Goal: Information Seeking & Learning: Learn about a topic

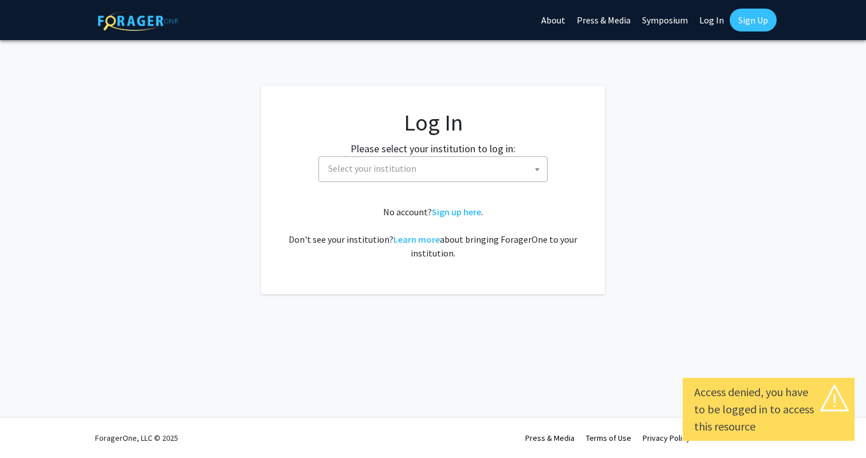
select select
click at [350, 169] on span "Select your institution" at bounding box center [372, 168] width 88 height 11
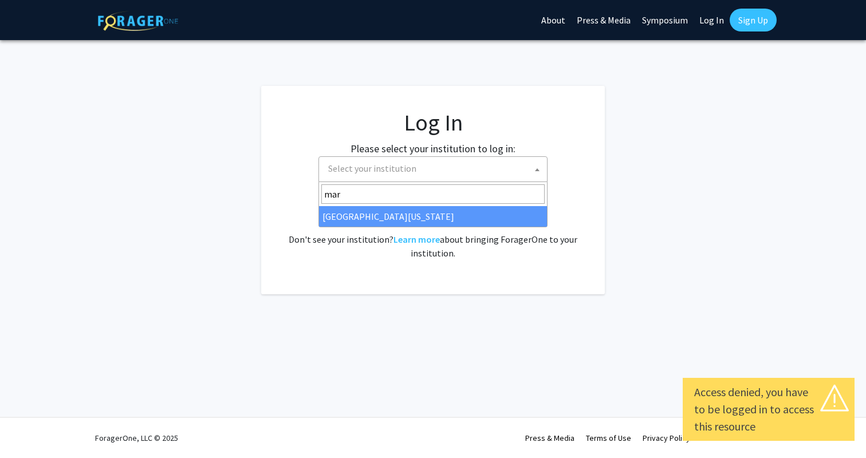
type input "[PERSON_NAME]"
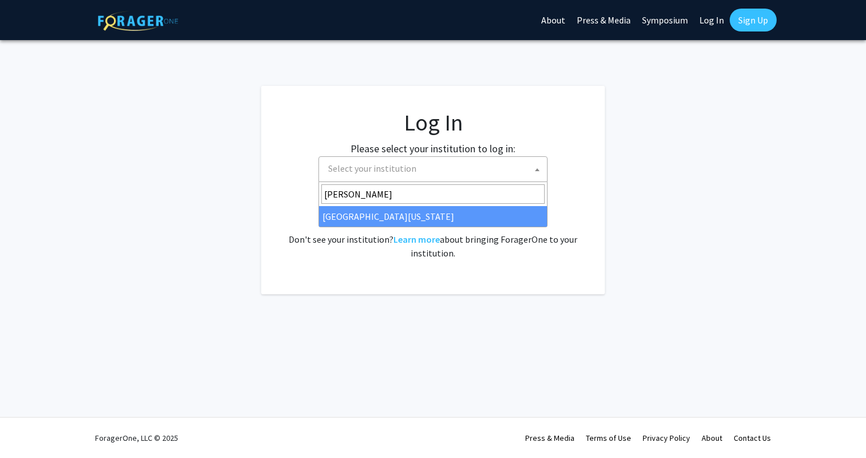
select select "31"
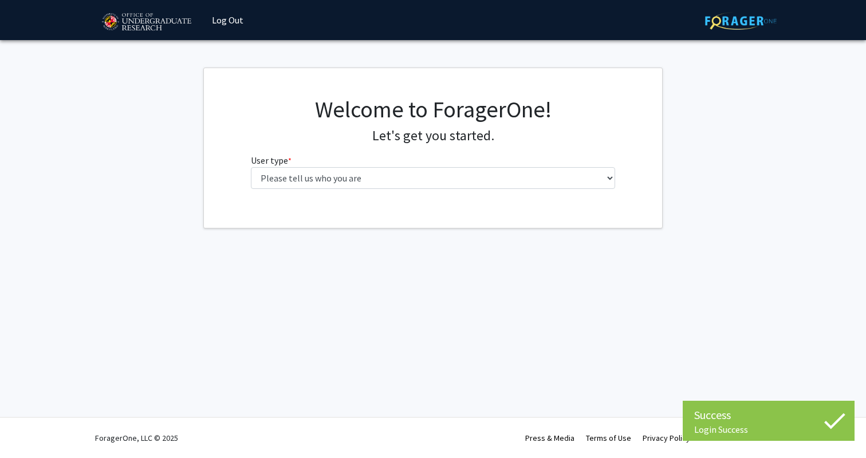
click at [381, 157] on fg-select "User type * required Please tell us who you are Undergraduate Student Master's …" at bounding box center [433, 172] width 365 height 36
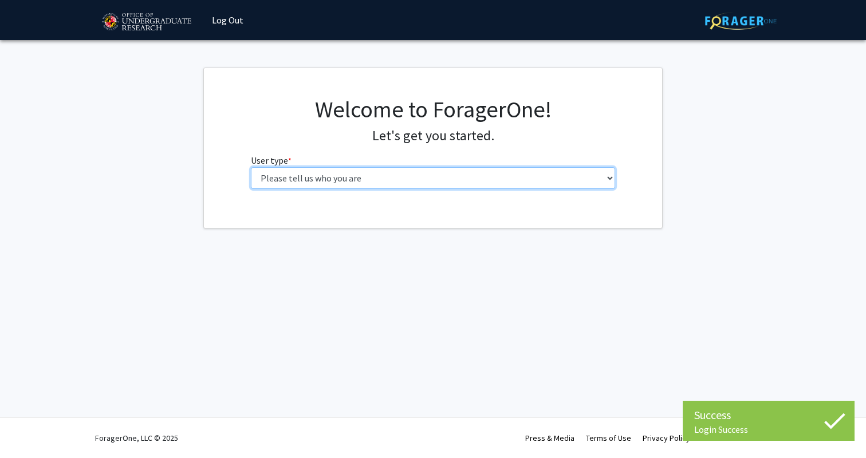
click at [381, 176] on select "Please tell us who you are Undergraduate Student Master's Student Doctoral Cand…" at bounding box center [433, 178] width 365 height 22
select select "1: undergrad"
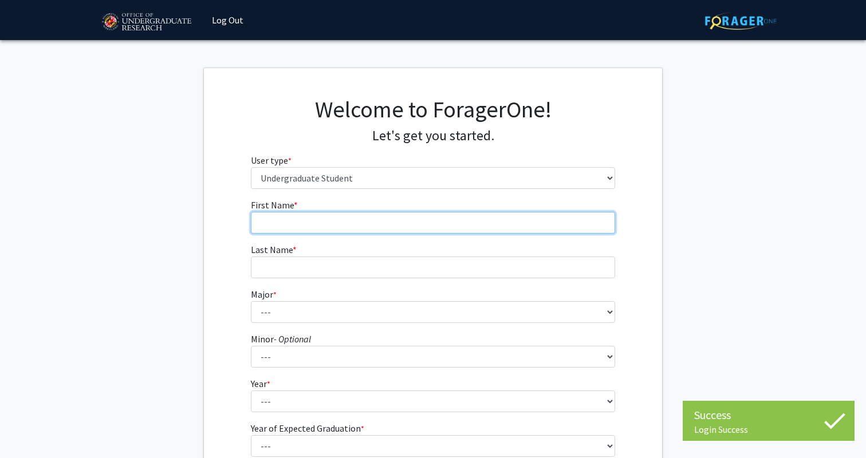
click at [365, 223] on input "First Name * required" at bounding box center [433, 223] width 365 height 22
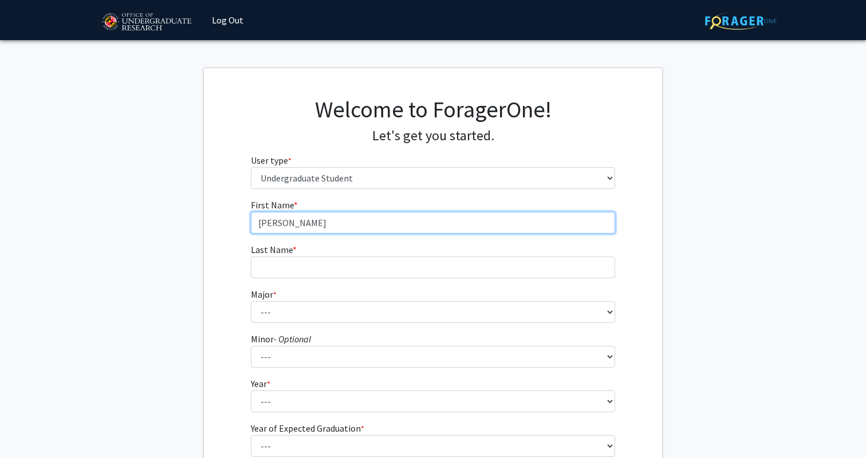
type input "Arnav"
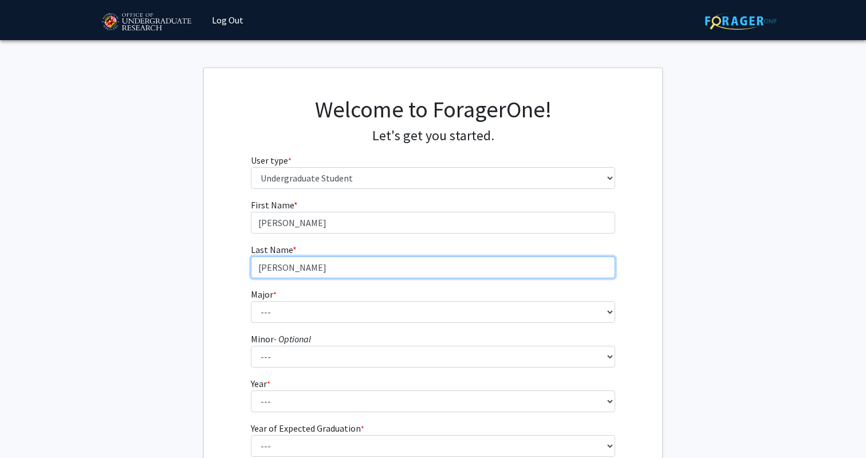
type input "Siddamsettiwar"
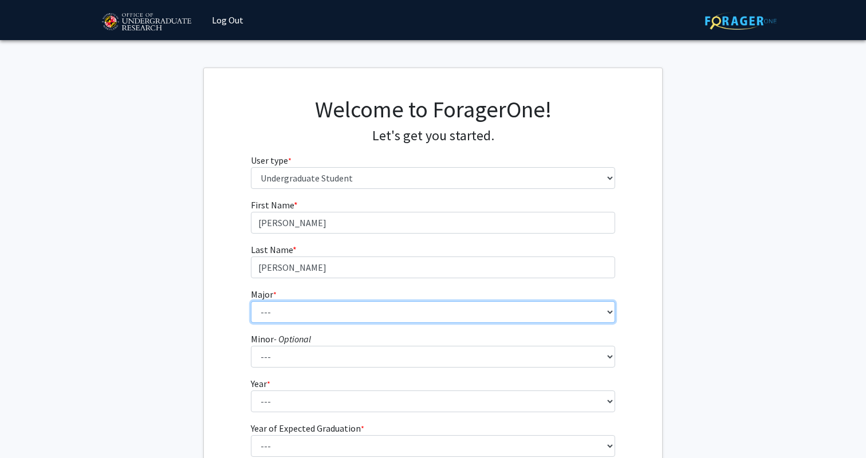
click at [307, 308] on select "--- Accounting Aerospace Engineering African American and Africana Studies Agri…" at bounding box center [433, 312] width 365 height 22
select select "85: 2386"
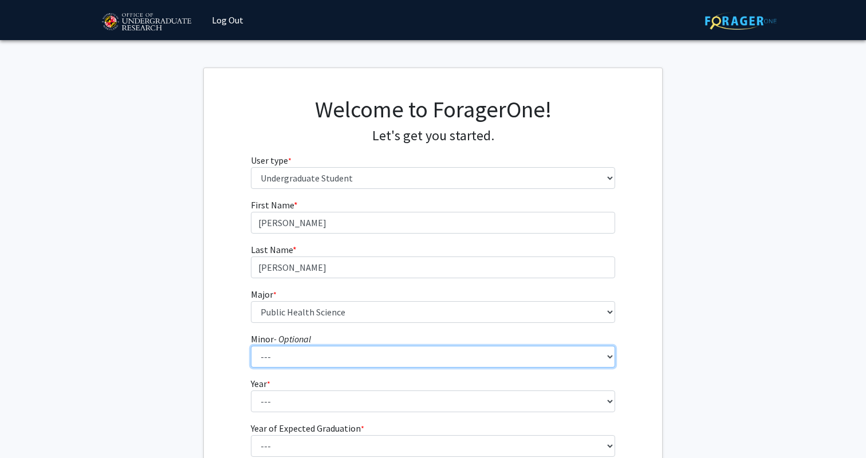
click at [325, 356] on select "--- Actuarial Mathematics Advanced Cybersecurity Experience for Students Africa…" at bounding box center [433, 357] width 365 height 22
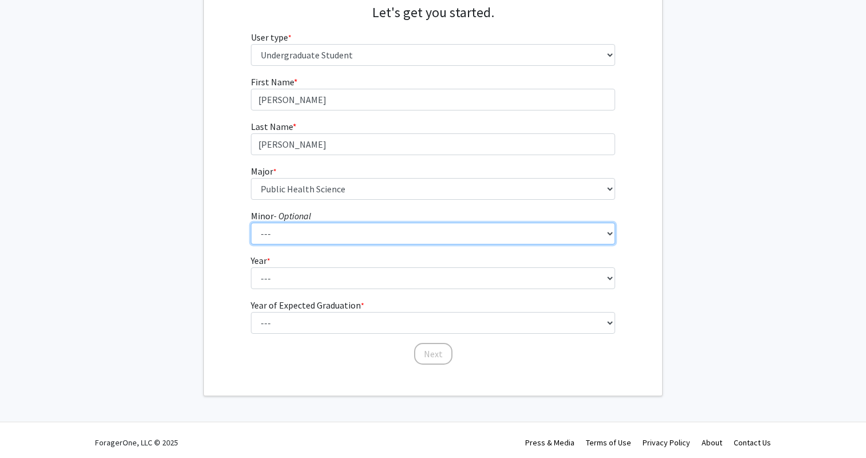
scroll to position [128, 0]
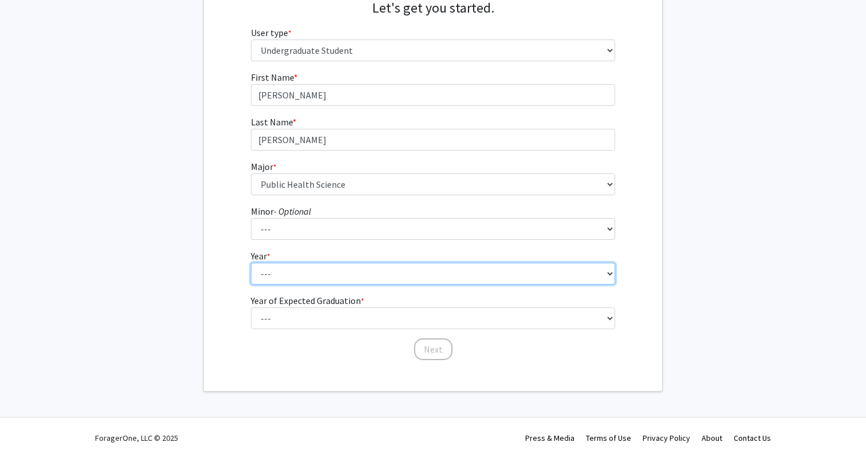
click at [286, 265] on select "--- First-year Sophomore Junior Senior Postbaccalaureate Certificate" at bounding box center [433, 274] width 365 height 22
select select "1: first-year"
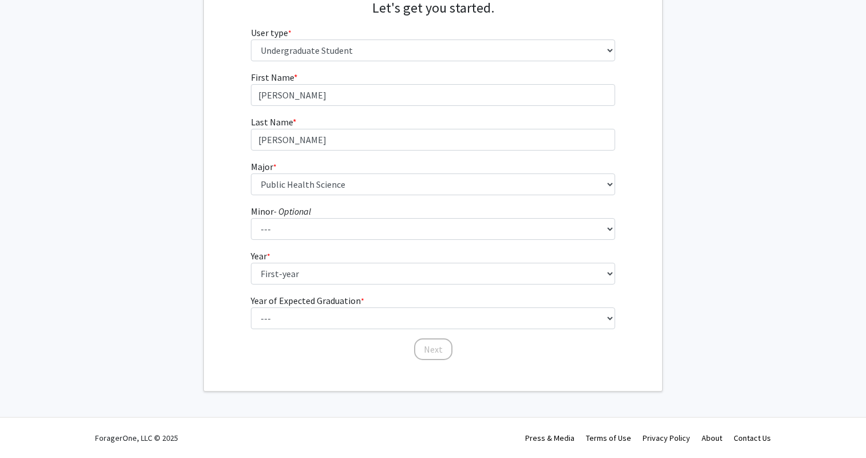
click at [303, 305] on label "Year of Expected Graduation * required" at bounding box center [307, 301] width 113 height 14
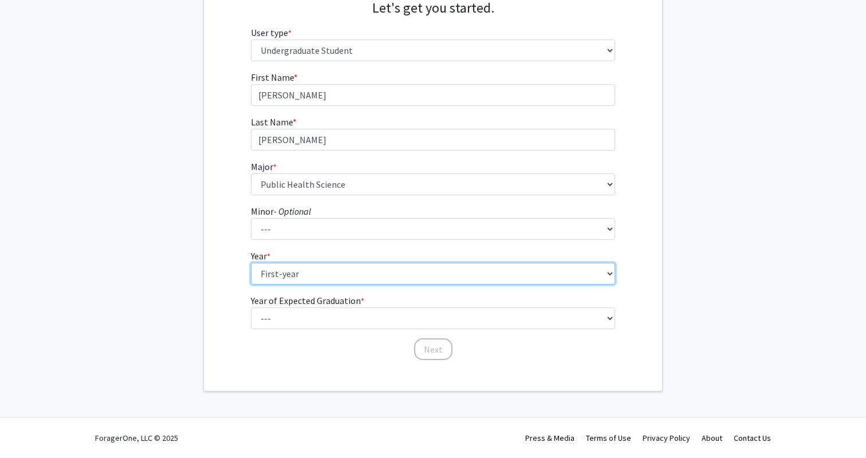
click at [303, 285] on select "--- First-year Sophomore Junior Senior Postbaccalaureate Certificate" at bounding box center [433, 274] width 365 height 22
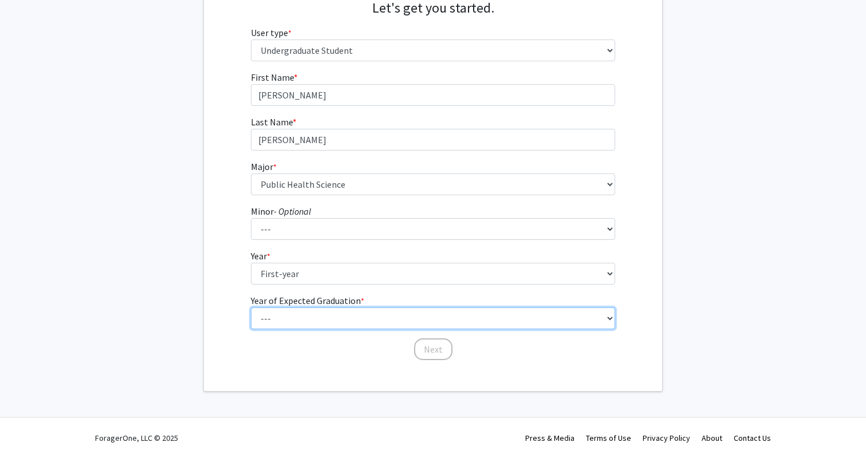
click at [303, 312] on select "--- 2025 2026 2027 2028 2029 2030 2031 2032 2033 2034" at bounding box center [433, 319] width 365 height 22
select select "5: 2029"
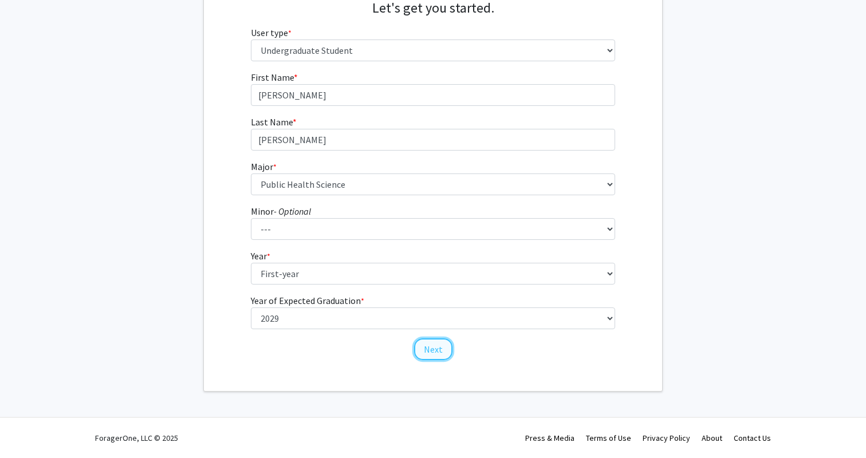
click at [429, 355] on button "Next" at bounding box center [433, 350] width 38 height 22
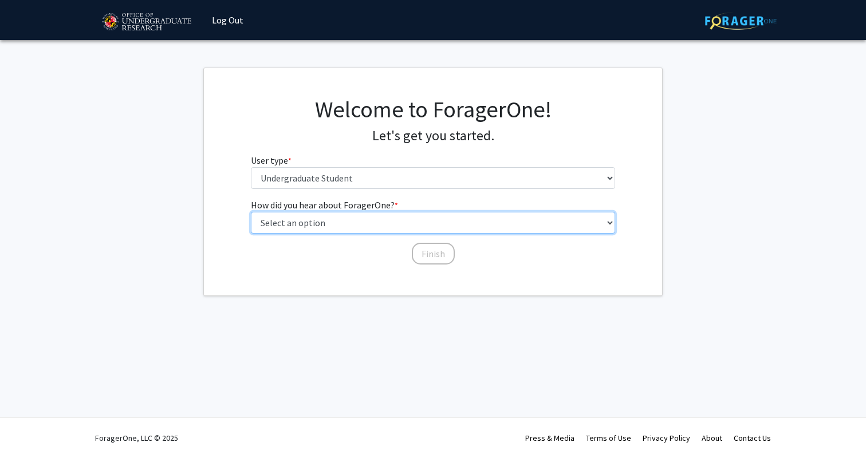
click at [358, 225] on select "Select an option Peer/student recommendation Faculty/staff recommendation Unive…" at bounding box center [433, 223] width 365 height 22
select select "3: university_website"
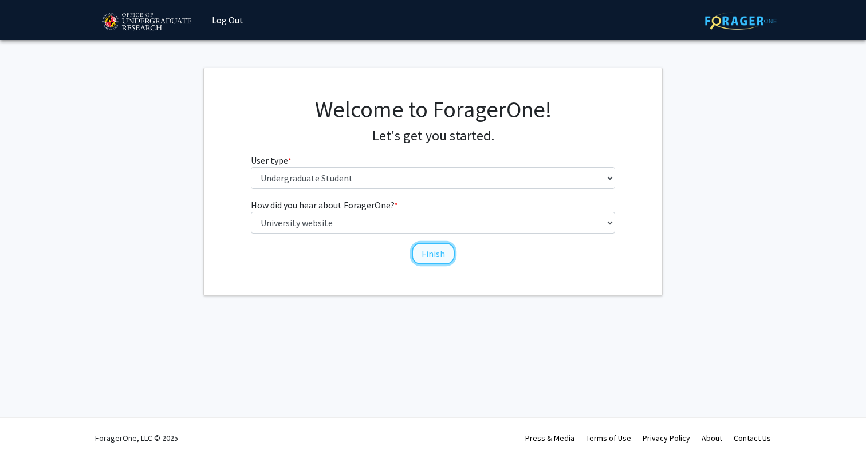
click at [428, 251] on button "Finish" at bounding box center [433, 254] width 43 height 22
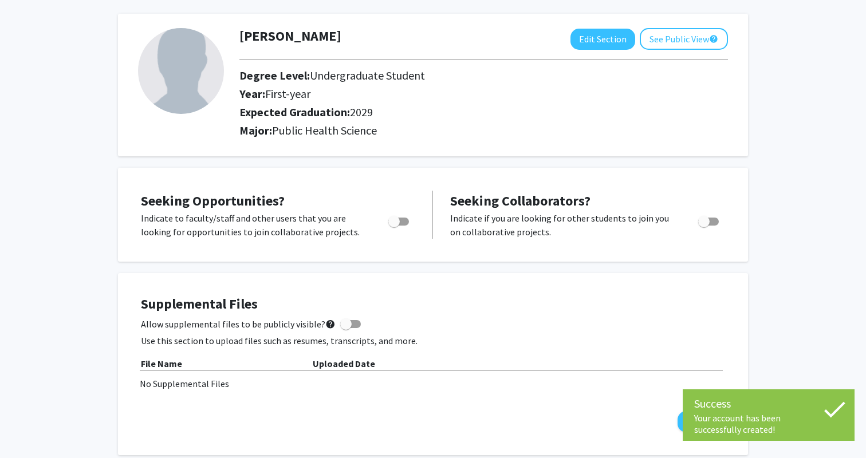
scroll to position [52, 0]
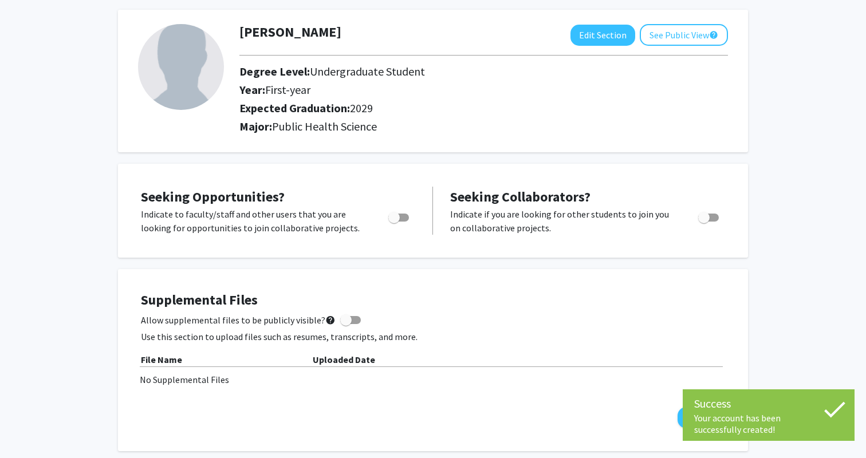
click at [396, 218] on span "Toggle" at bounding box center [393, 217] width 11 height 11
click at [394, 222] on input "Are you actively seeking opportunities?" at bounding box center [394, 222] width 1 height 1
checkbox input "true"
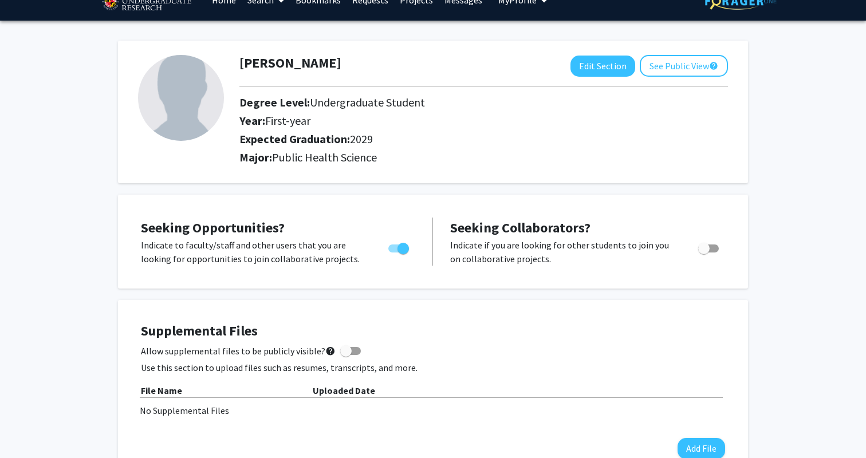
scroll to position [0, 0]
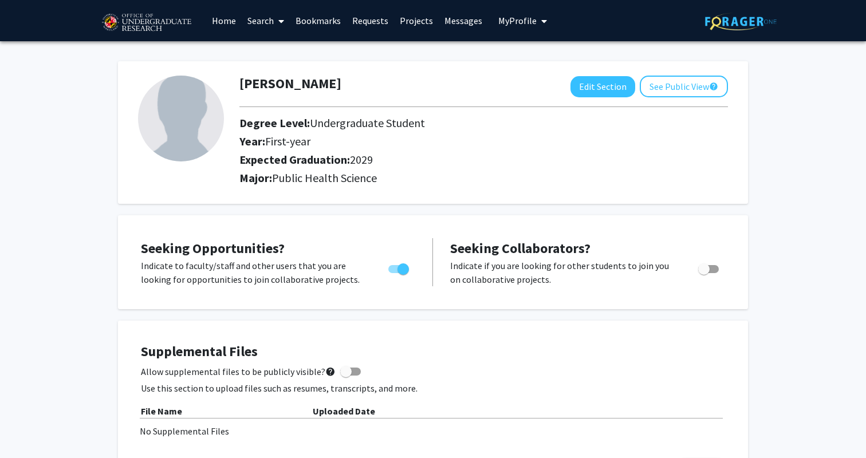
click at [274, 21] on span at bounding box center [279, 21] width 10 height 40
click at [407, 18] on link "Projects" at bounding box center [416, 21] width 45 height 40
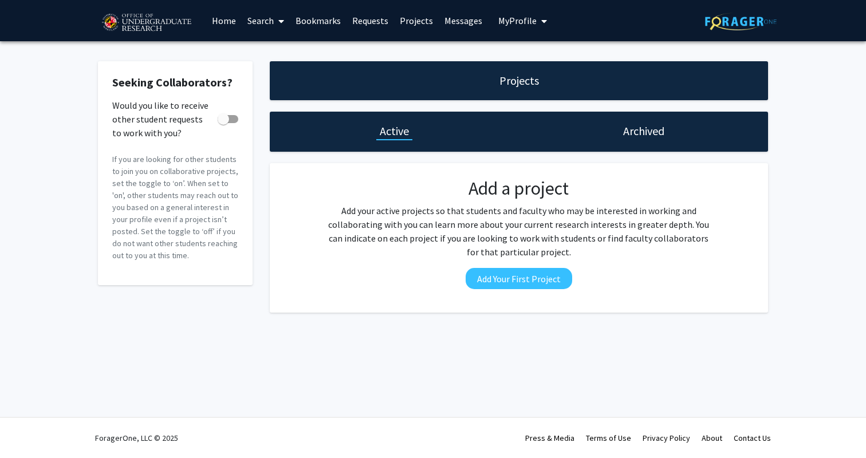
click at [235, 24] on link "Home" at bounding box center [224, 21] width 36 height 40
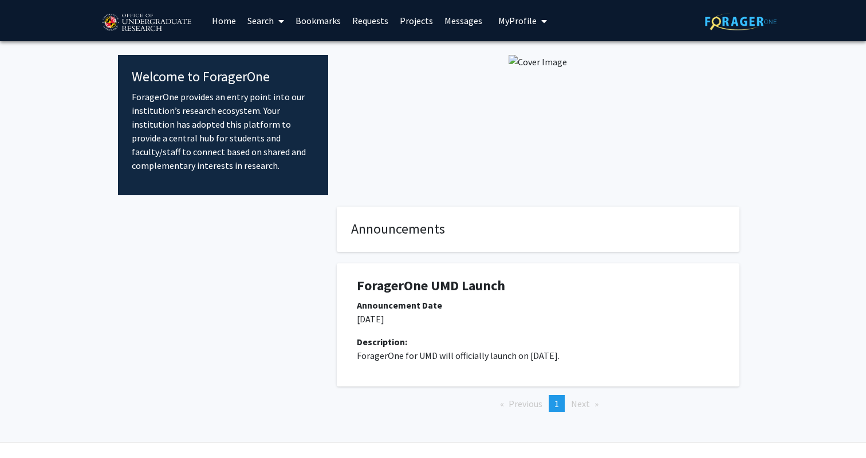
click at [278, 26] on span at bounding box center [279, 21] width 10 height 40
click at [283, 55] on span "Faculty/Staff" at bounding box center [284, 52] width 84 height 23
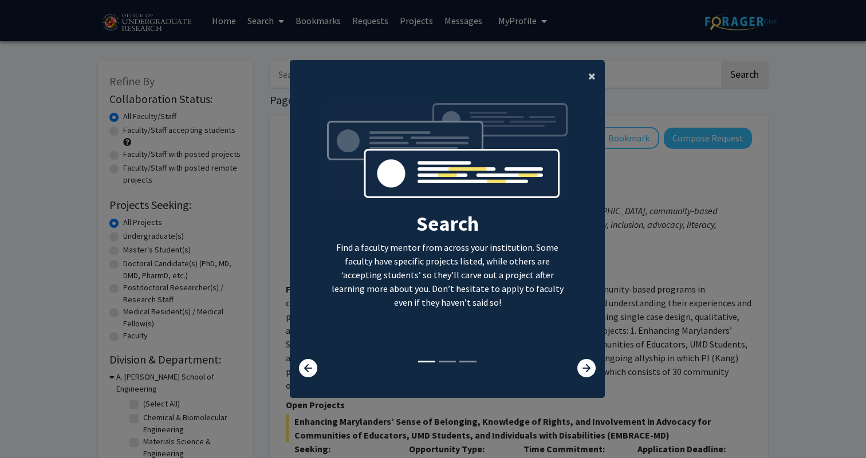
click at [587, 82] on button "×" at bounding box center [592, 76] width 26 height 32
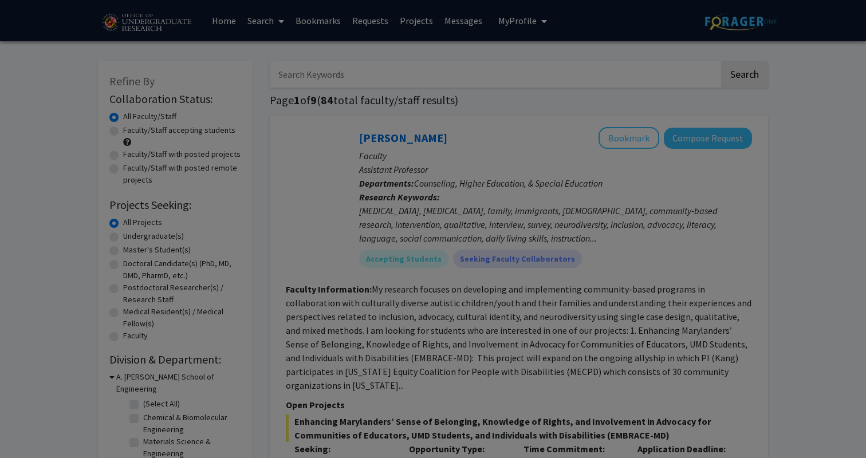
click at [588, 78] on div "Search Find a faculty mentor from across your institution. Some faculty have sp…" at bounding box center [447, 124] width 314 height 258
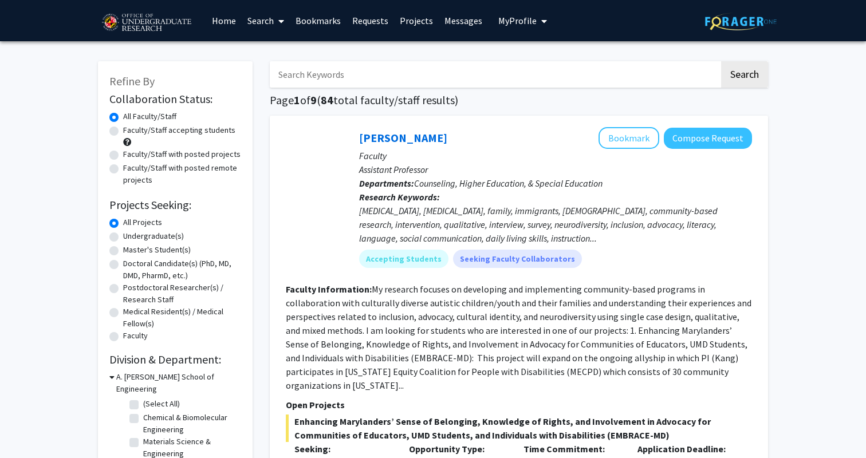
click at [158, 235] on label "Undergraduate(s)" at bounding box center [153, 236] width 61 height 12
click at [131, 235] on input "Undergraduate(s)" at bounding box center [126, 233] width 7 height 7
radio input "true"
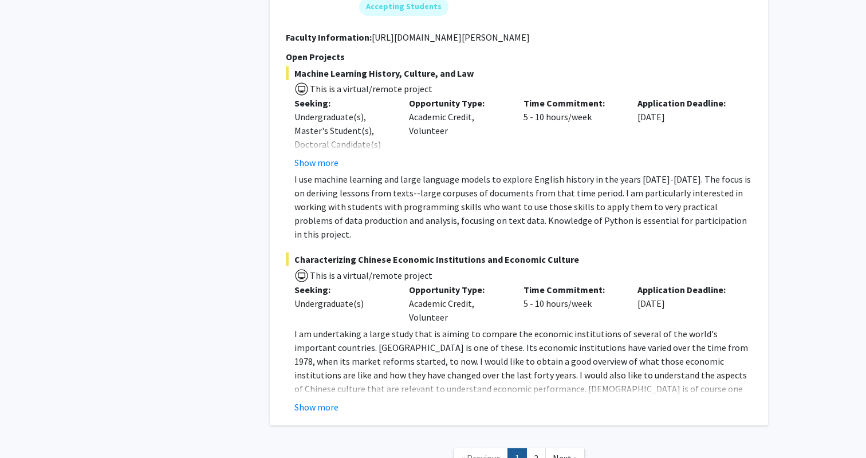
scroll to position [5307, 0]
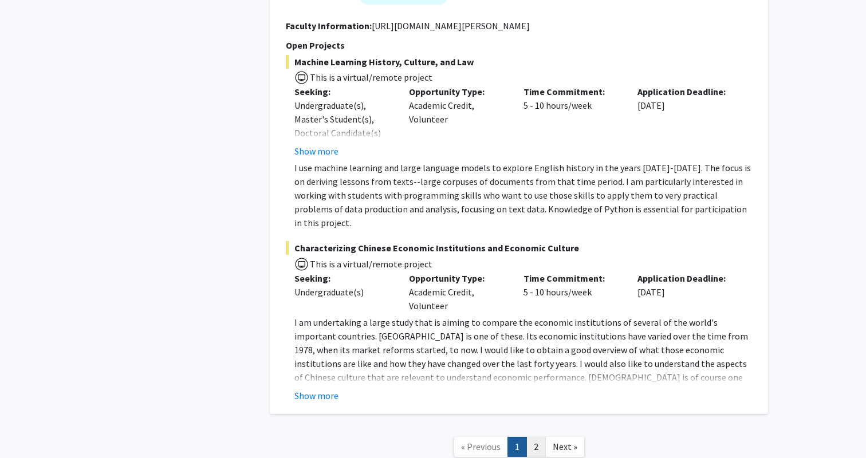
click at [534, 437] on link "2" at bounding box center [535, 447] width 19 height 20
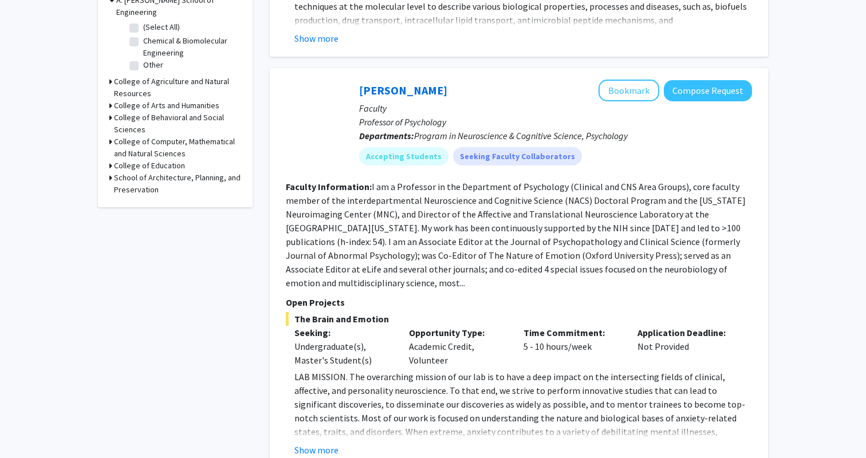
scroll to position [379, 0]
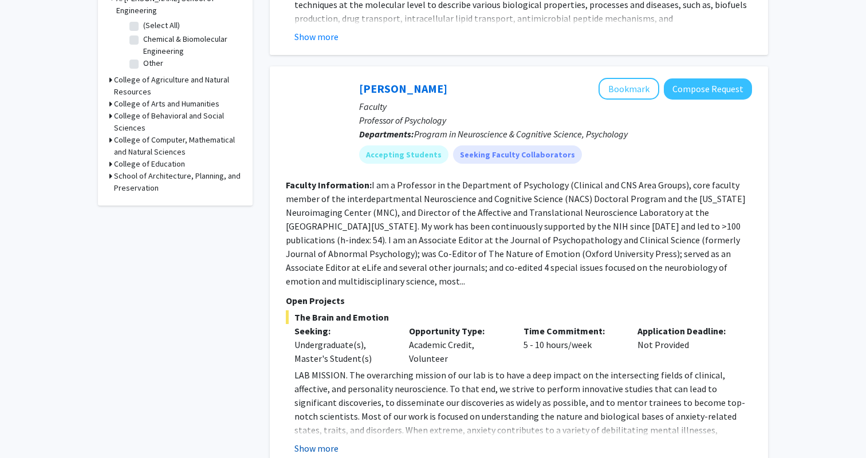
click at [315, 442] on button "Show more" at bounding box center [316, 449] width 44 height 14
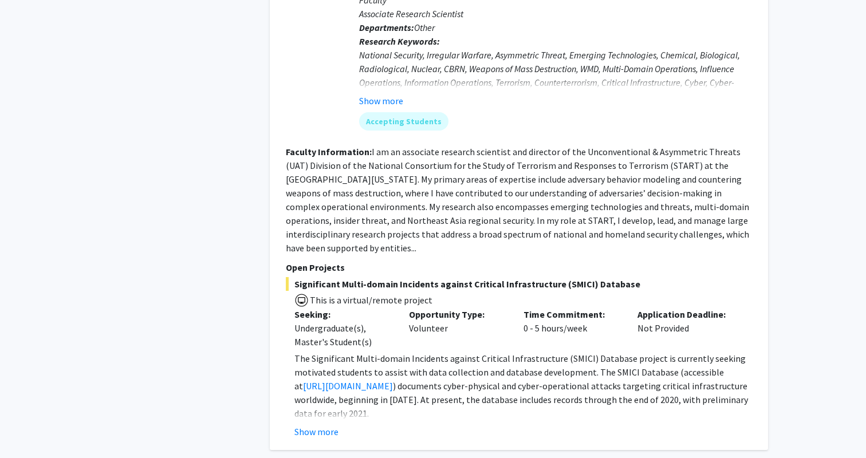
scroll to position [1057, 0]
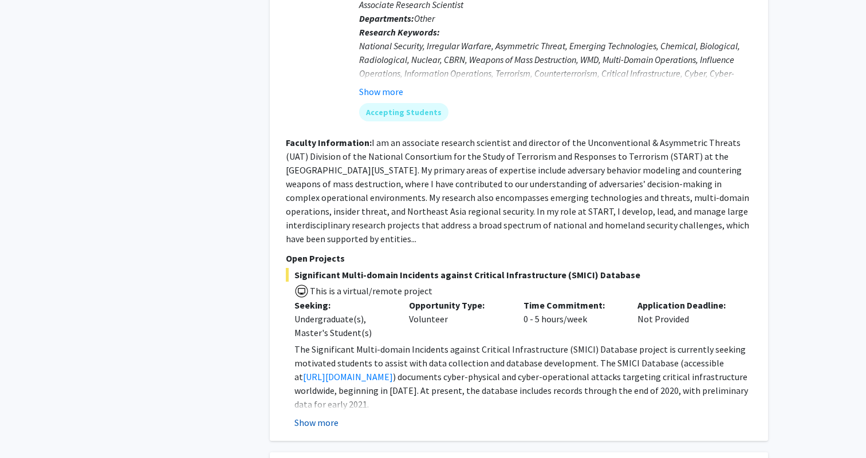
click at [315, 416] on button "Show more" at bounding box center [316, 423] width 44 height 14
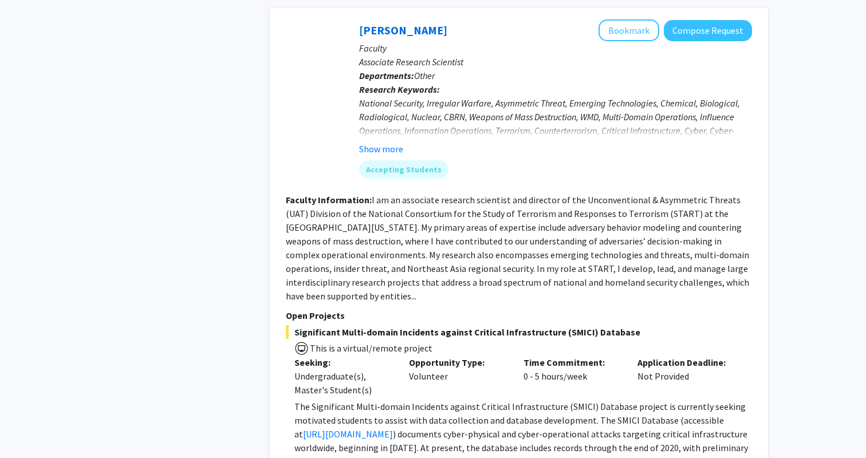
scroll to position [1005, 0]
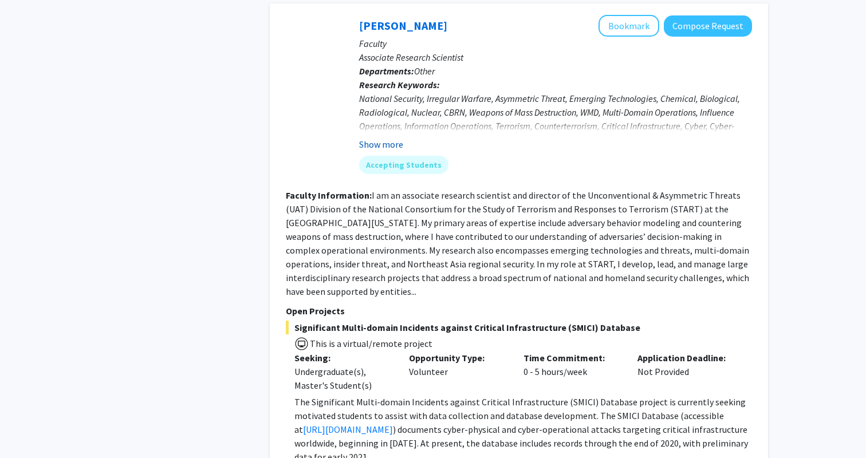
click at [378, 137] on button "Show more" at bounding box center [381, 144] width 44 height 14
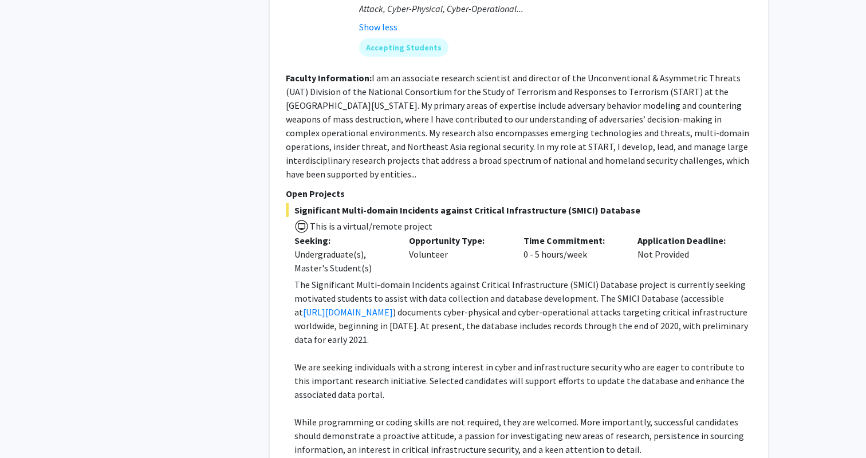
scroll to position [1141, 0]
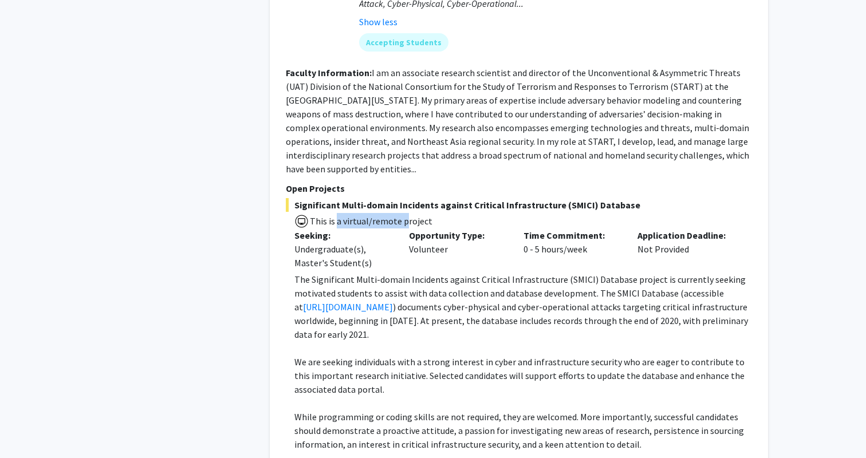
drag, startPoint x: 334, startPoint y: 206, endPoint x: 402, endPoint y: 206, distance: 68.2
click at [402, 215] on span "This is a virtual/remote project" at bounding box center [371, 220] width 124 height 11
click at [445, 294] on p "The Significant Multi-domain Incidents against Critical Infrastructure (SMICI) …" at bounding box center [523, 307] width 458 height 69
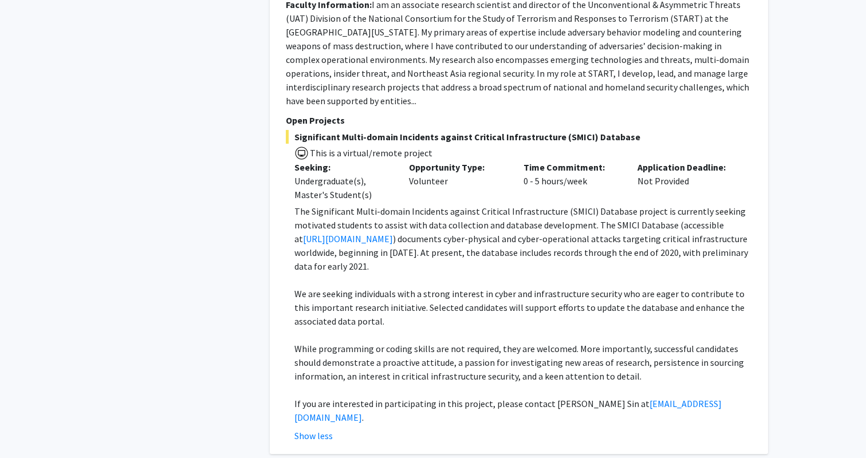
scroll to position [1216, 0]
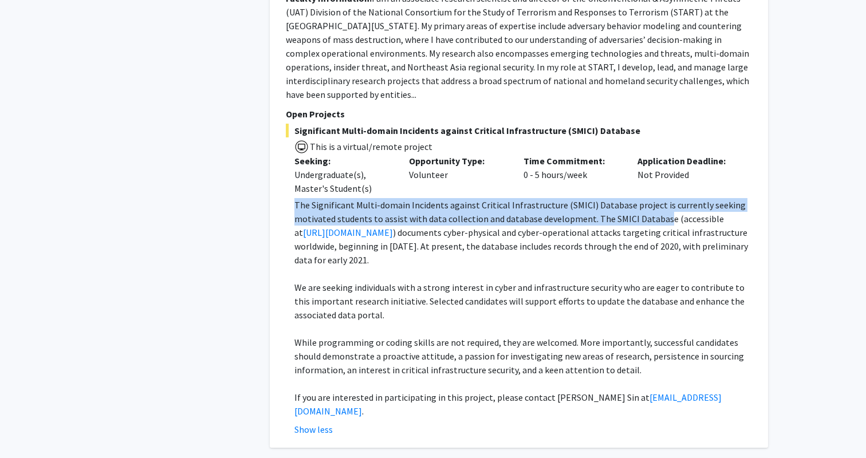
drag, startPoint x: 495, startPoint y: 183, endPoint x: 660, endPoint y: 199, distance: 166.3
click at [660, 199] on div "Significant Multi-domain Incidents against Critical Infrastructure (SMICI) Data…" at bounding box center [519, 280] width 466 height 313
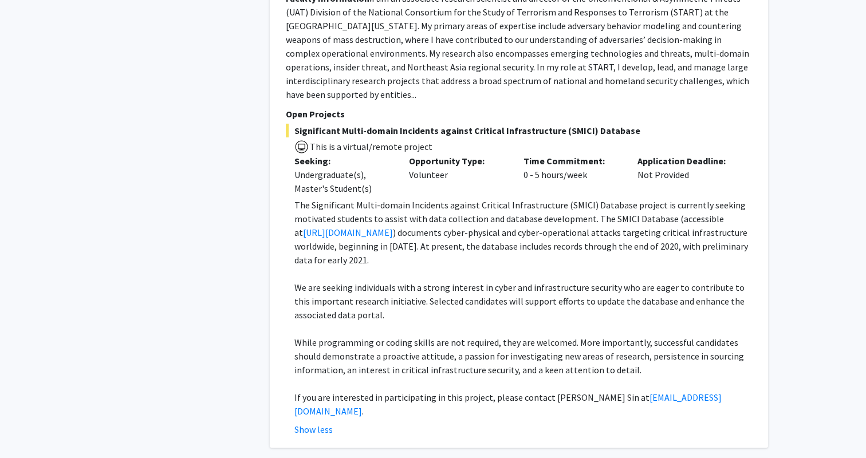
click at [521, 241] on p "The Significant Multi-domain Incidents against Critical Infrastructure (SMICI) …" at bounding box center [523, 232] width 458 height 69
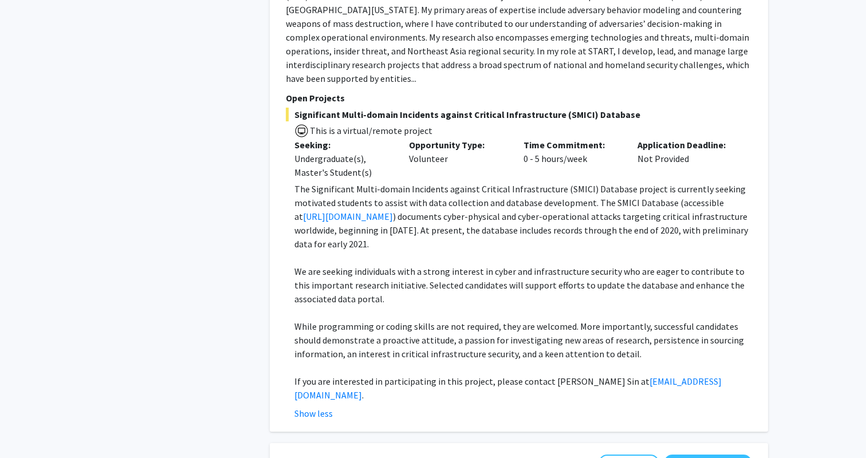
scroll to position [1241, 0]
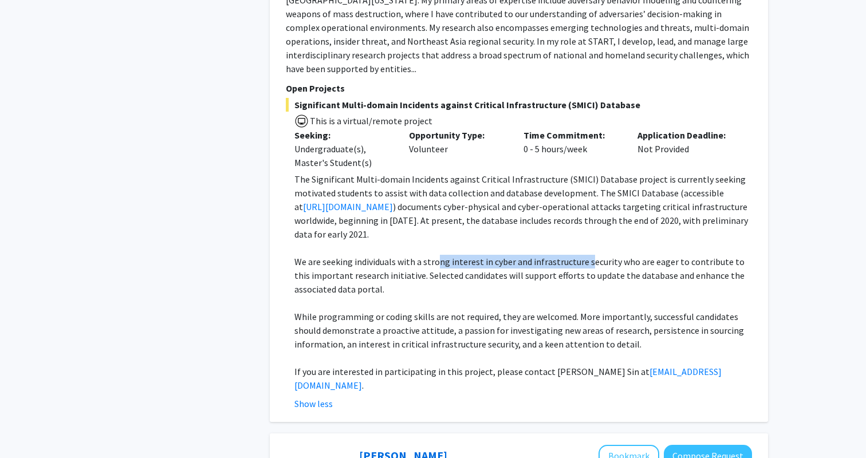
drag, startPoint x: 436, startPoint y: 250, endPoint x: 585, endPoint y: 251, distance: 148.4
click at [585, 255] on p "We are seeking individuals with a strong interest in cyber and infrastructure s…" at bounding box center [523, 275] width 458 height 41
click at [671, 270] on p "We are seeking individuals with a strong interest in cyber and infrastructure s…" at bounding box center [523, 275] width 458 height 41
click at [671, 269] on p "We are seeking individuals with a strong interest in cyber and infrastructure s…" at bounding box center [523, 275] width 458 height 41
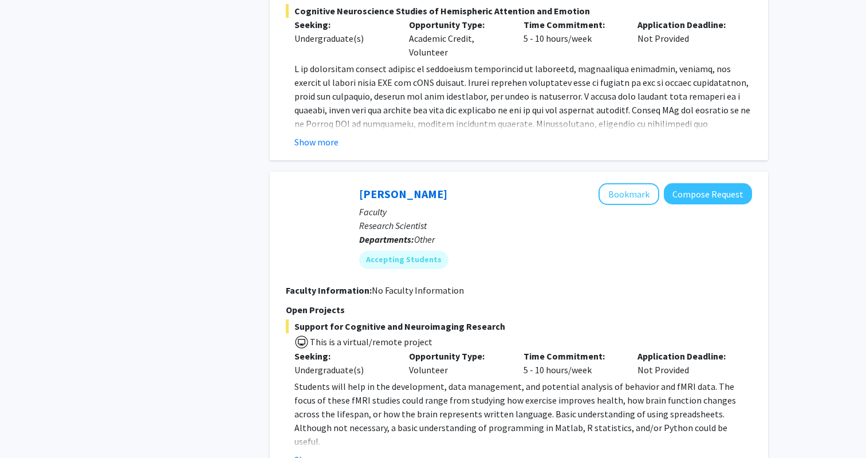
scroll to position [3370, 0]
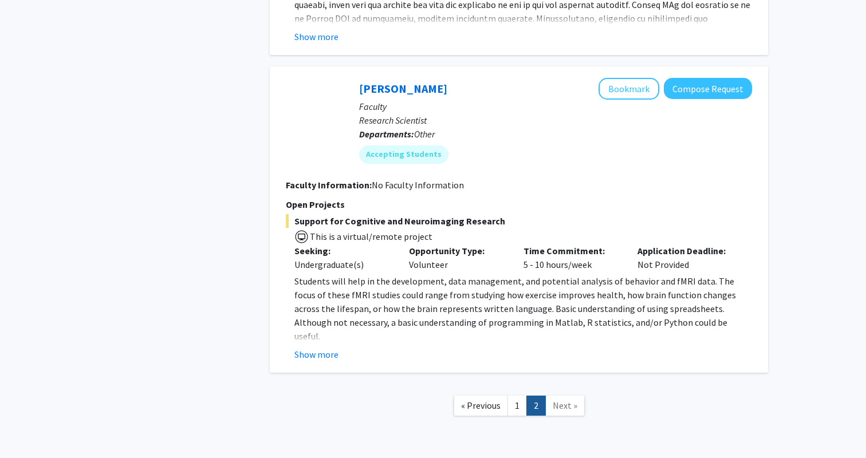
click at [557, 400] on span "Next »" at bounding box center [565, 405] width 25 height 11
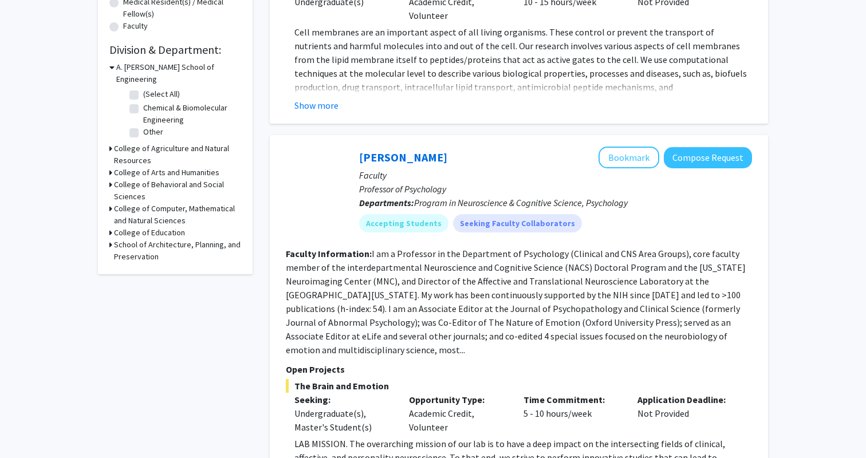
scroll to position [0, 0]
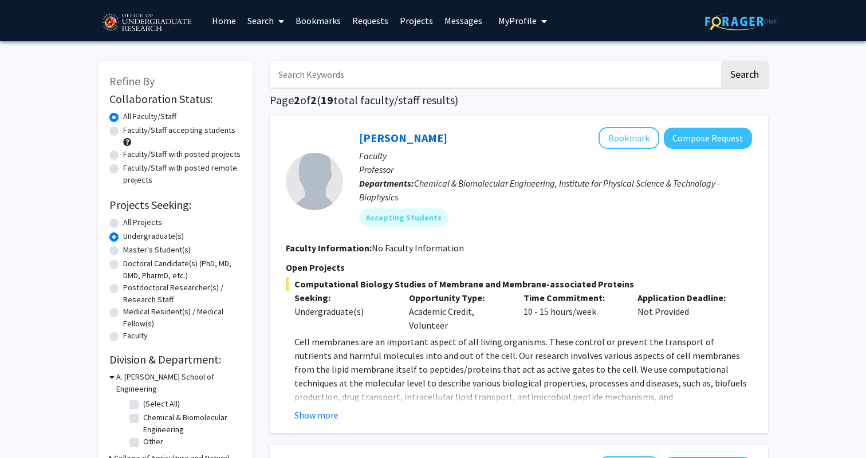
click at [123, 131] on label "Faculty/Staff accepting students" at bounding box center [179, 130] width 112 height 12
click at [123, 131] on input "Faculty/Staff accepting students" at bounding box center [126, 127] width 7 height 7
radio input "true"
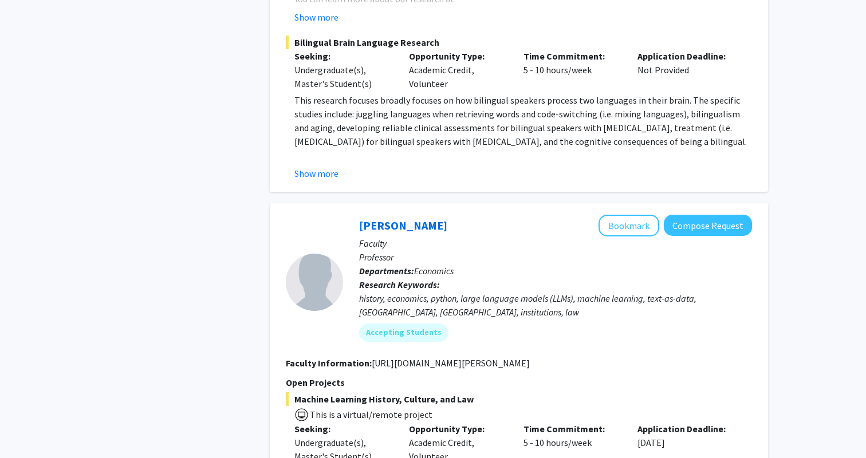
scroll to position [5307, 0]
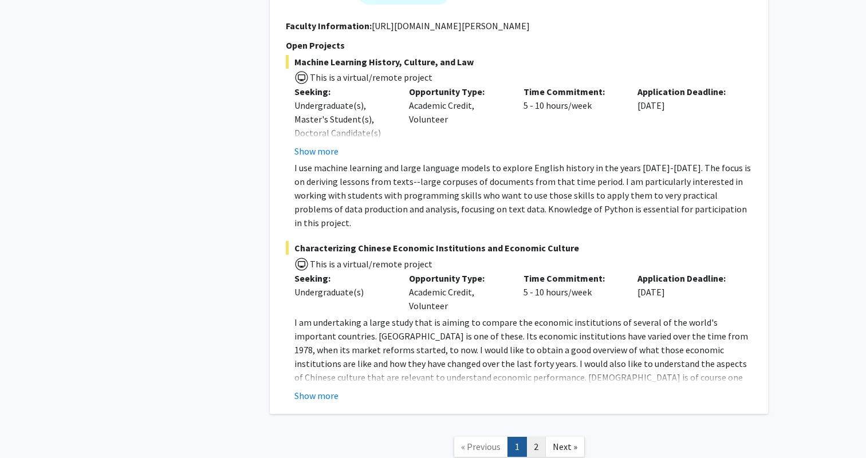
click at [537, 437] on link "2" at bounding box center [535, 447] width 19 height 20
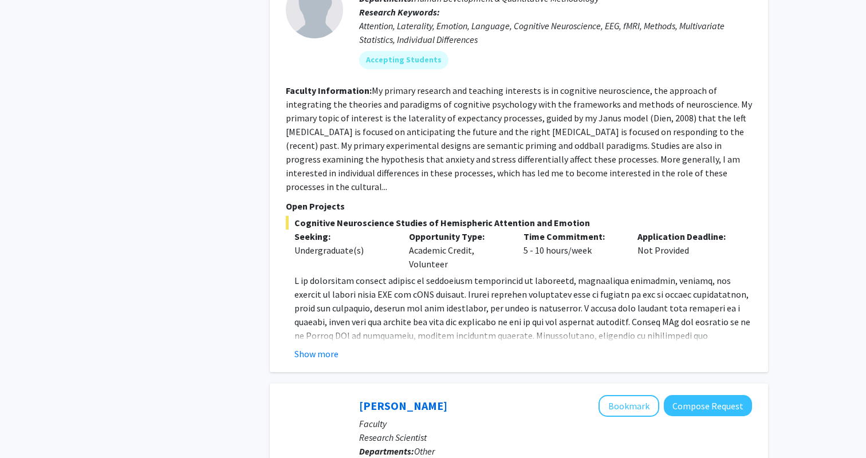
scroll to position [3067, 0]
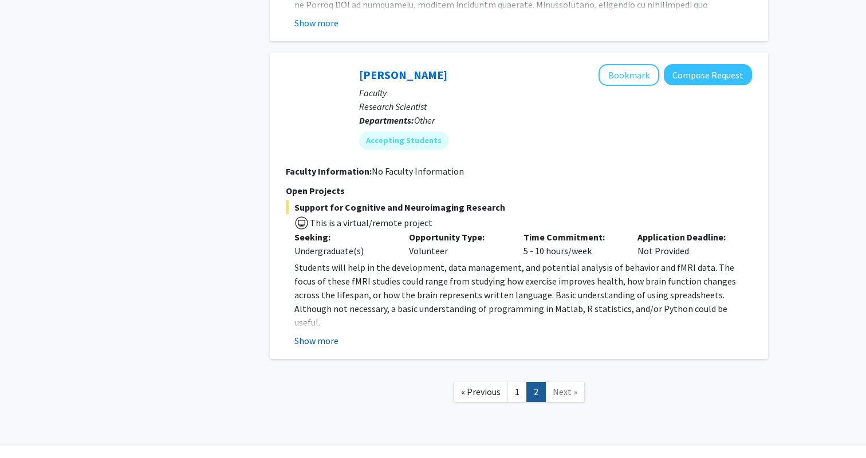
click at [305, 334] on button "Show more" at bounding box center [316, 341] width 44 height 14
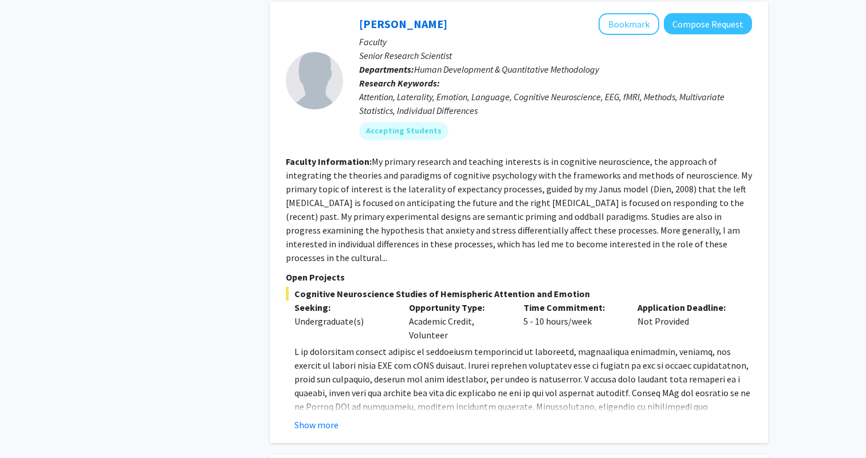
scroll to position [2664, 0]
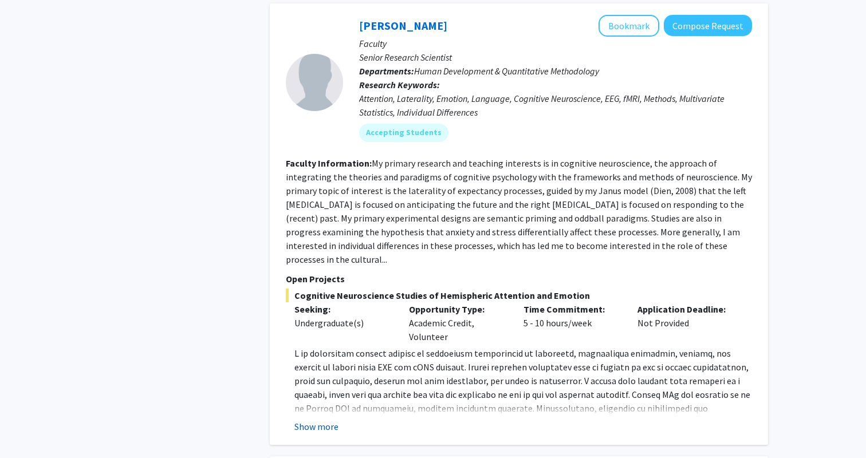
click at [314, 420] on button "Show more" at bounding box center [316, 427] width 44 height 14
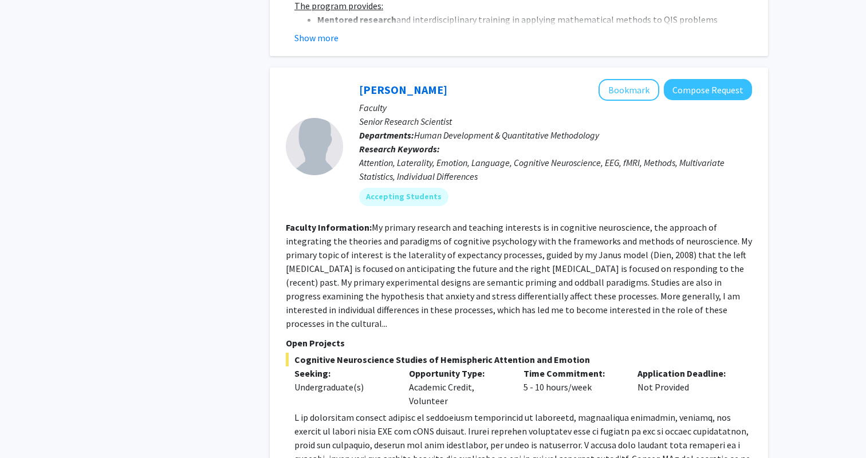
scroll to position [2598, 0]
click at [388, 84] on link "Joseph Dien" at bounding box center [403, 91] width 88 height 14
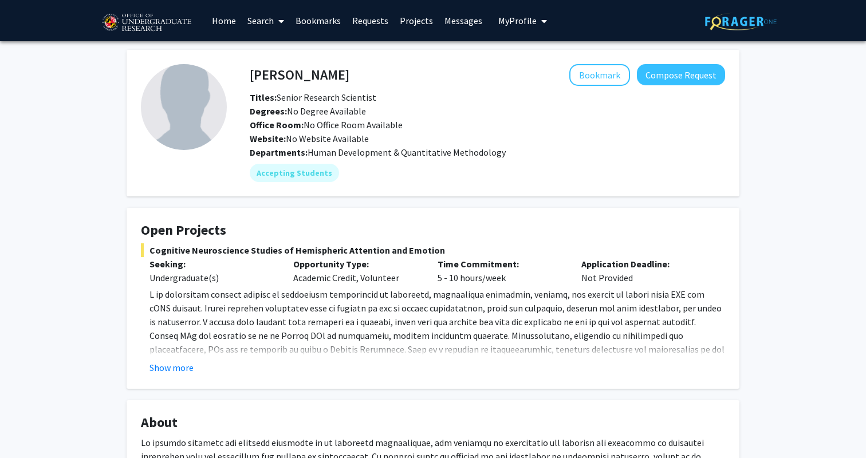
click at [388, 76] on div "Bookmark Compose Request" at bounding box center [537, 75] width 376 height 22
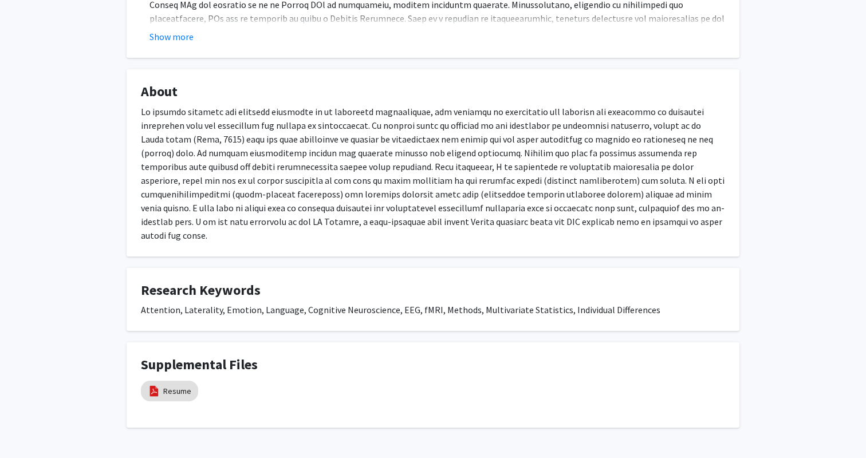
scroll to position [329, 0]
click at [166, 387] on link "Resume" at bounding box center [177, 393] width 28 height 12
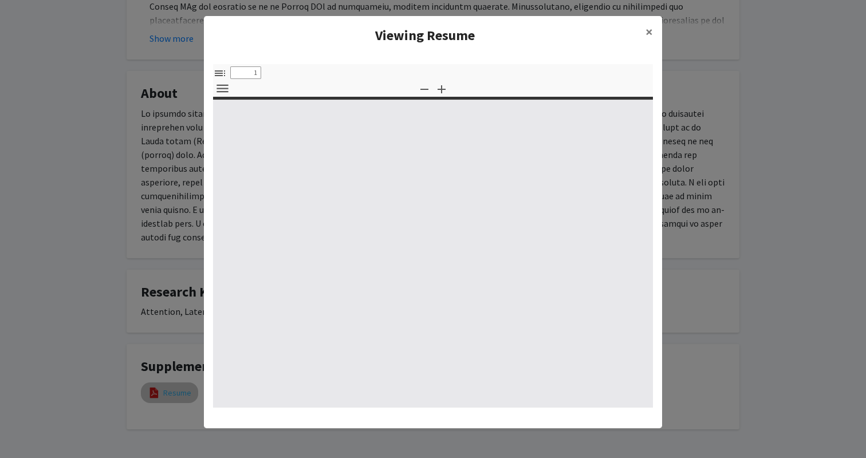
select select "custom"
type input "0"
select select "custom"
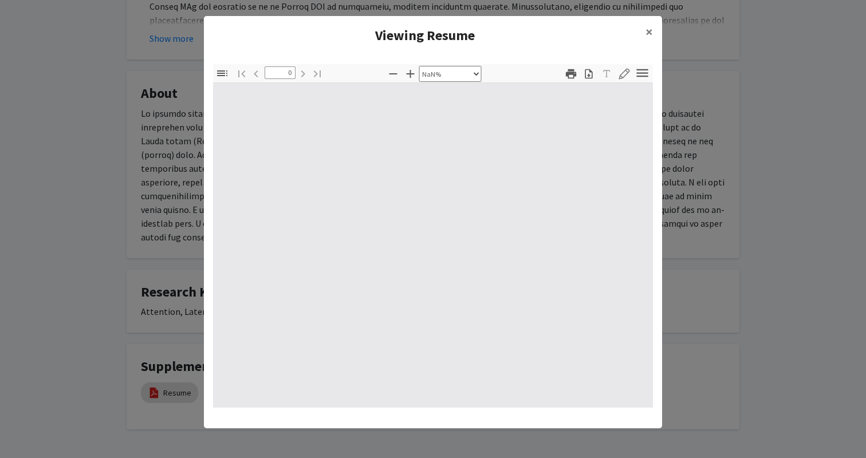
type input "1"
select select "auto"
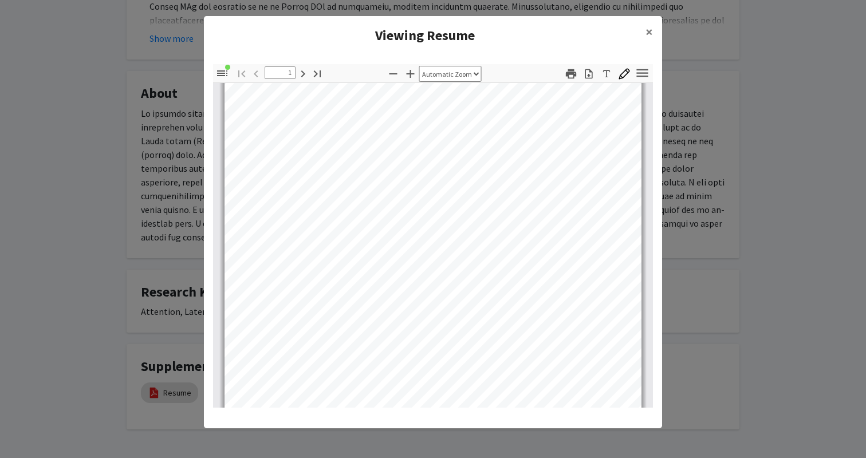
scroll to position [205, 0]
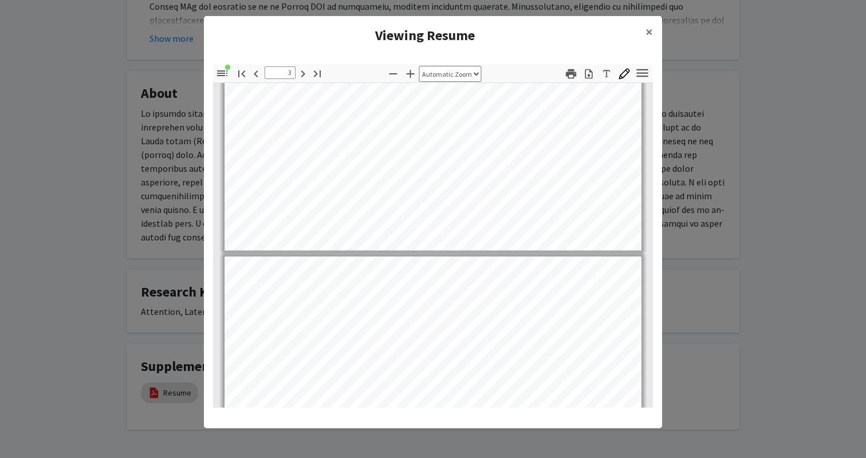
type input "4"
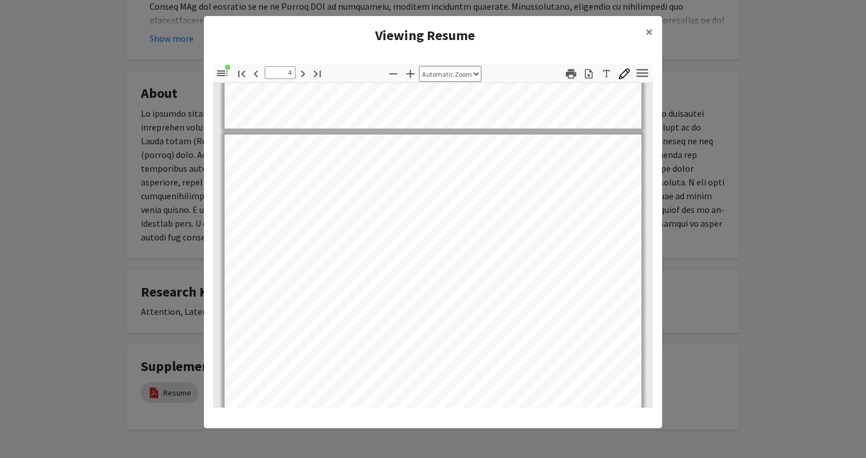
scroll to position [1599, 0]
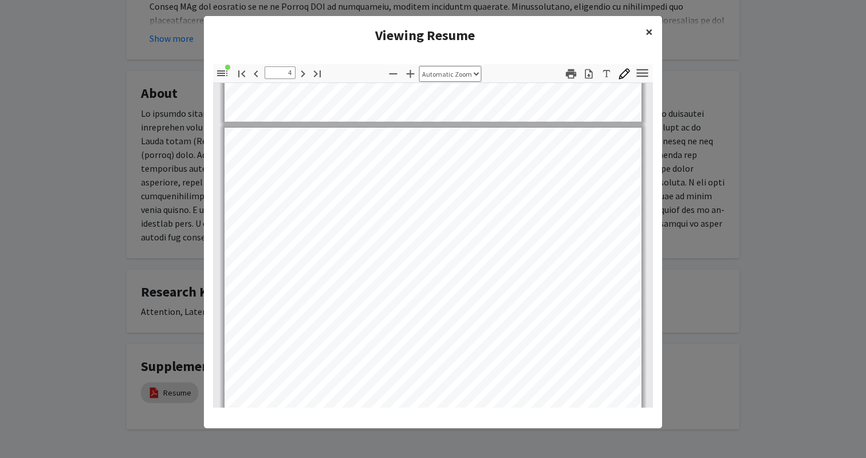
click at [643, 30] on button "×" at bounding box center [649, 32] width 26 height 32
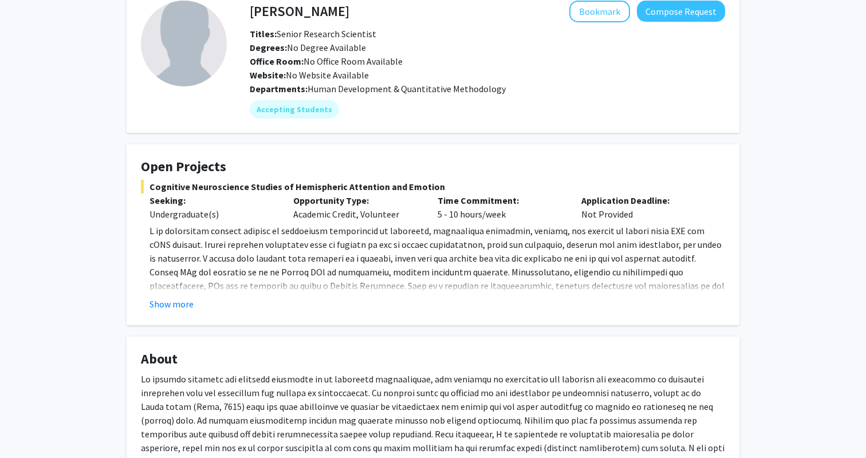
scroll to position [0, 0]
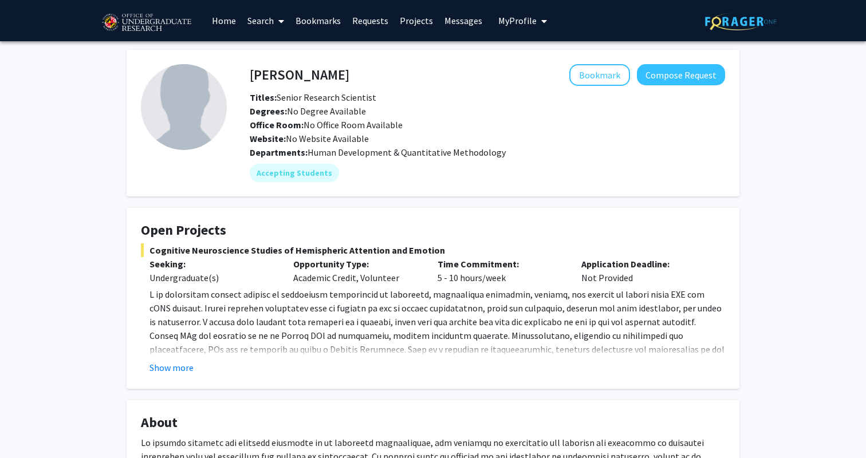
click at [290, 61] on fg-card "Joseph Dien Bookmark Compose Request Titles: Senior Research Scientist Degrees:…" at bounding box center [433, 123] width 613 height 147
click at [290, 64] on h4 "Joseph Dien" at bounding box center [300, 74] width 100 height 21
copy h4 "Joseph Dien"
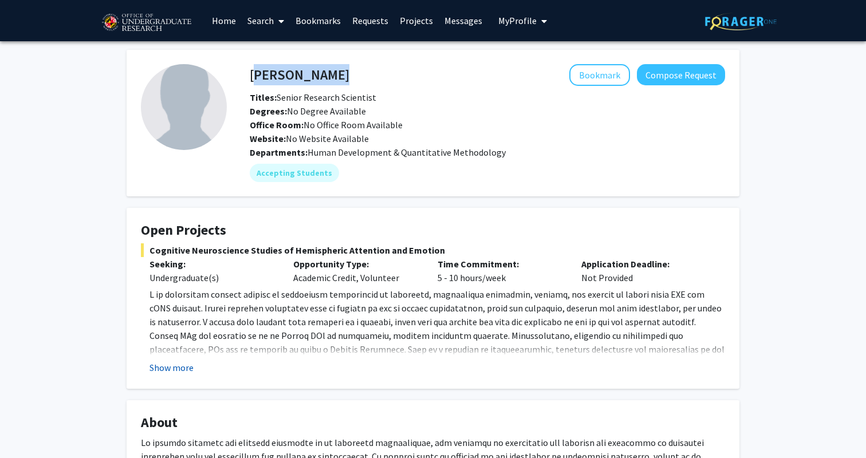
click at [168, 369] on button "Show more" at bounding box center [172, 368] width 44 height 14
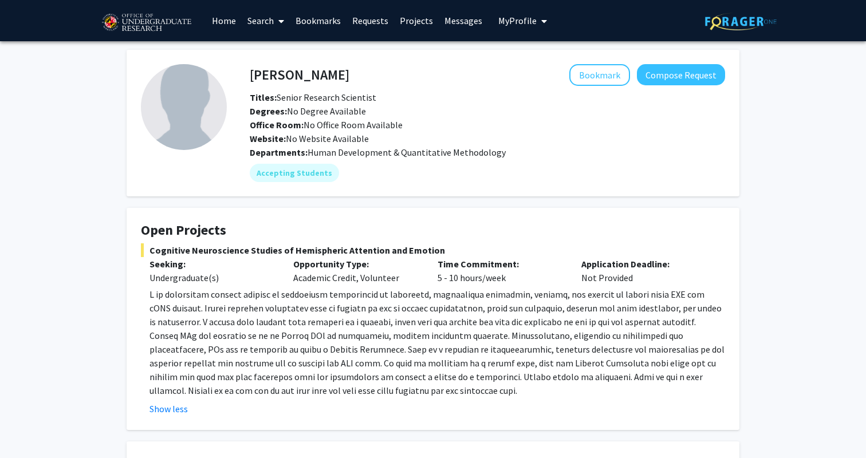
click at [97, 105] on div "Joseph Dien Bookmark Compose Request Titles: Senior Research Scientist Degrees:…" at bounding box center [433, 439] width 866 height 796
click at [117, 84] on div "Joseph Dien Bookmark Compose Request Titles: Senior Research Scientist Degrees:…" at bounding box center [433, 439] width 866 height 796
click at [246, 296] on p at bounding box center [438, 343] width 576 height 110
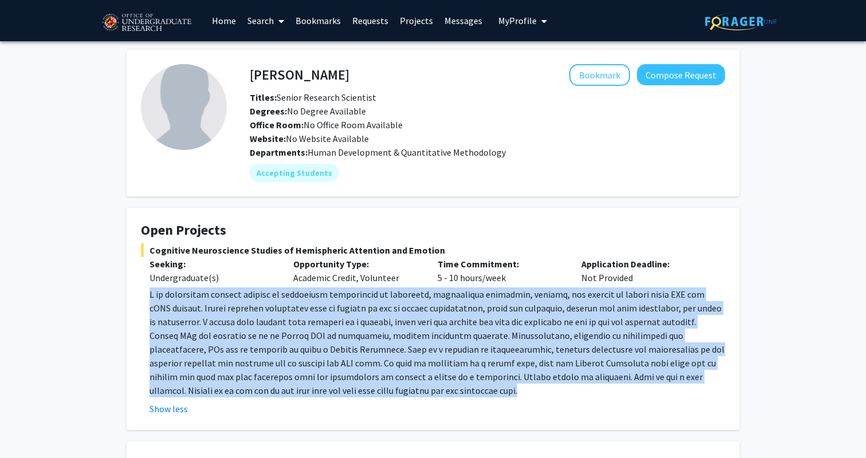
click at [246, 296] on p at bounding box center [438, 343] width 576 height 110
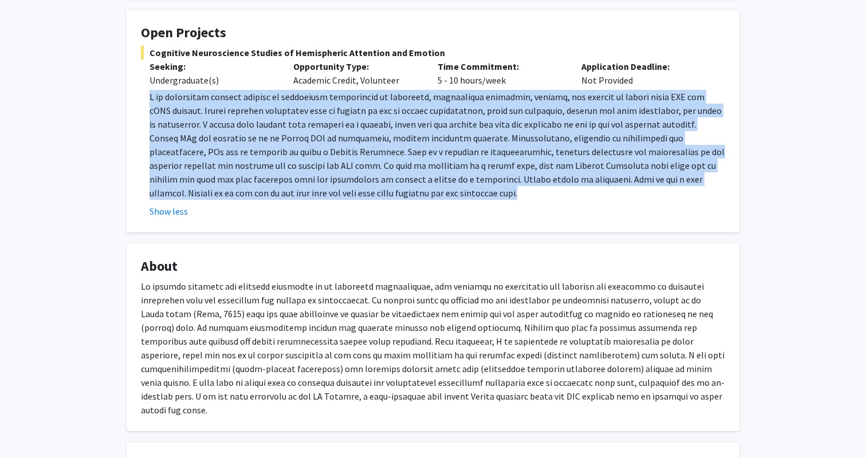
scroll to position [199, 0]
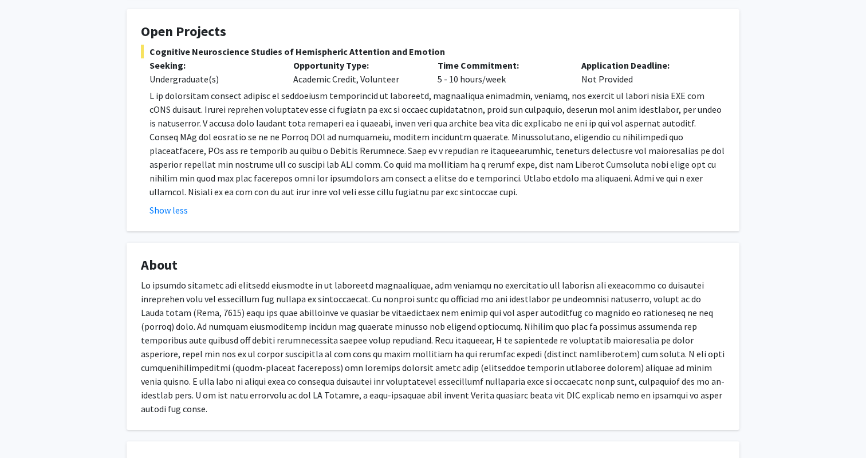
click at [246, 296] on p at bounding box center [433, 346] width 584 height 137
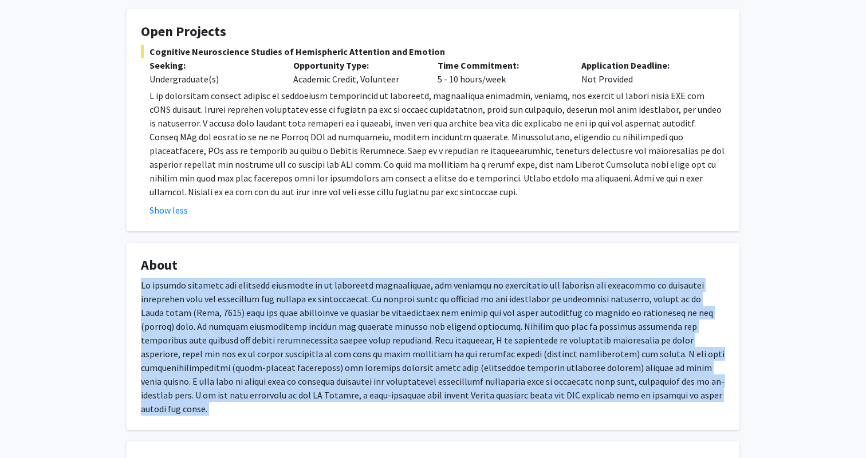
click at [246, 296] on p at bounding box center [433, 346] width 584 height 137
copy p "My primary research and teaching interests is in cognitive neuroscience, the ap…"
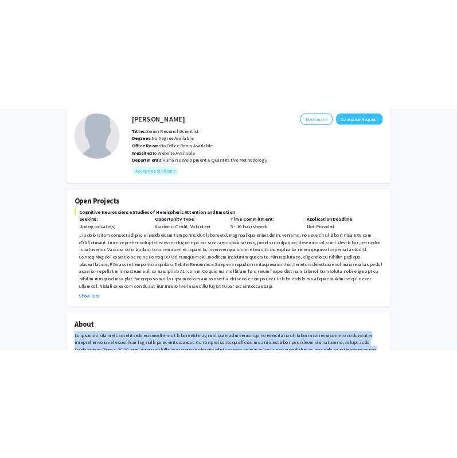
scroll to position [0, 0]
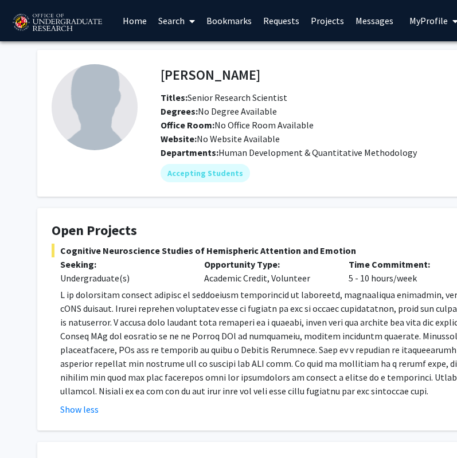
click at [194, 77] on h4 "Joseph Dien" at bounding box center [210, 74] width 100 height 21
copy h4 "Joseph Dien"
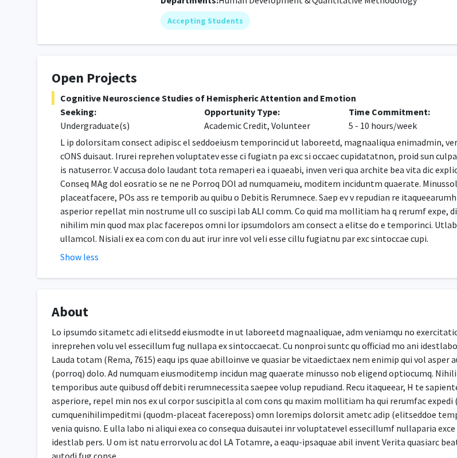
scroll to position [167, 0]
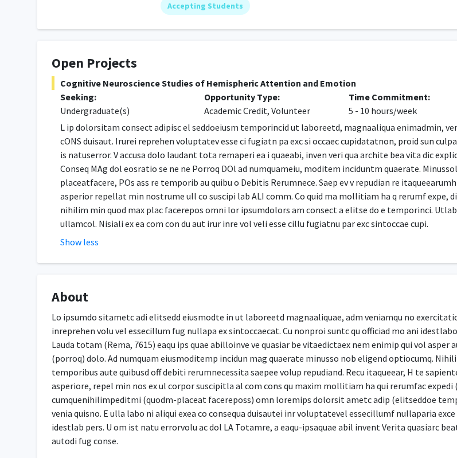
click at [116, 325] on p at bounding box center [344, 378] width 584 height 137
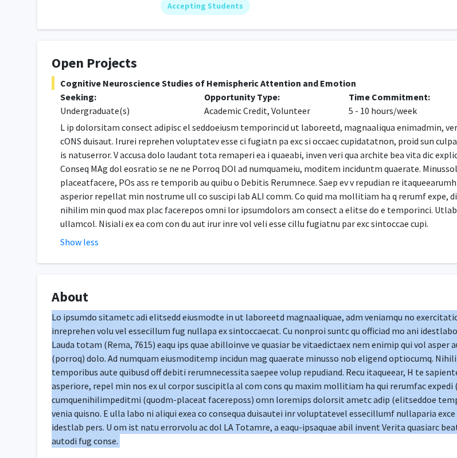
click at [116, 325] on p at bounding box center [344, 378] width 584 height 137
copy p "My primary research and teaching interests is in cognitive neuroscience, the ap…"
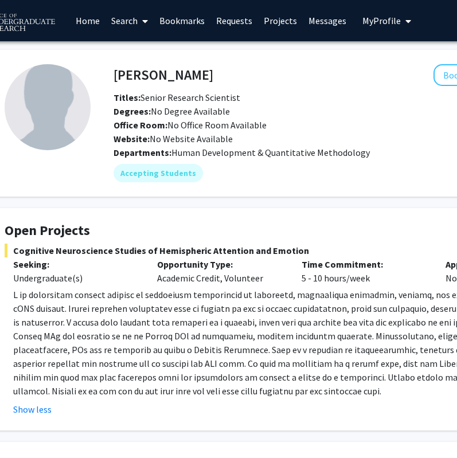
scroll to position [0, 0]
